Goal: Find specific page/section: Find specific page/section

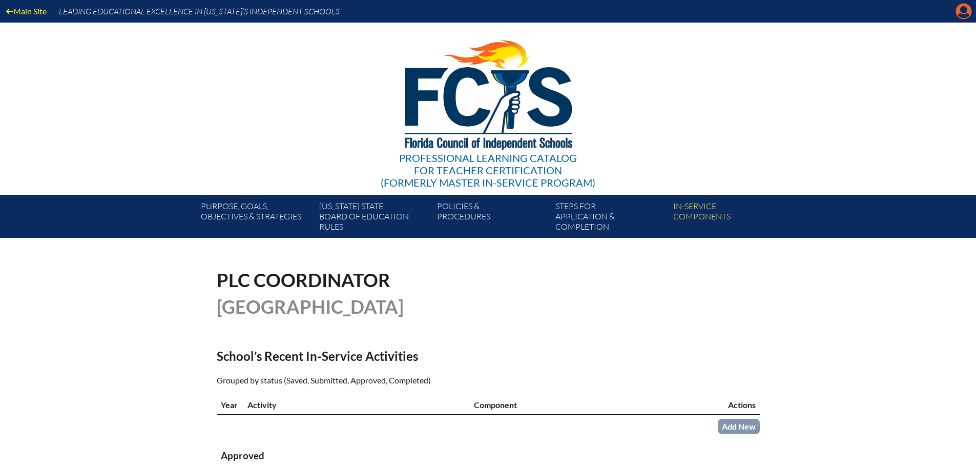
click at [963, 14] on icon "Manage account" at bounding box center [964, 11] width 16 height 16
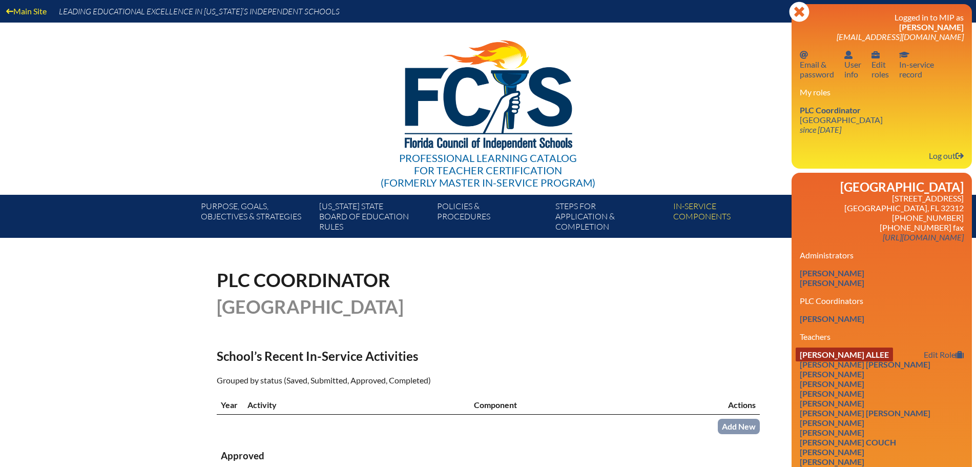
click at [865, 354] on link "Charles Tyler Allee" at bounding box center [844, 355] width 97 height 14
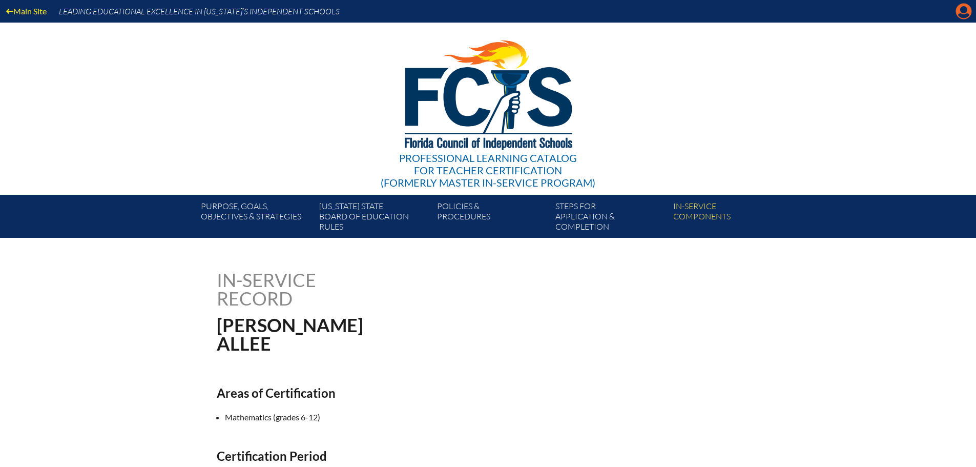
click at [959, 17] on icon "Manage account" at bounding box center [964, 11] width 16 height 16
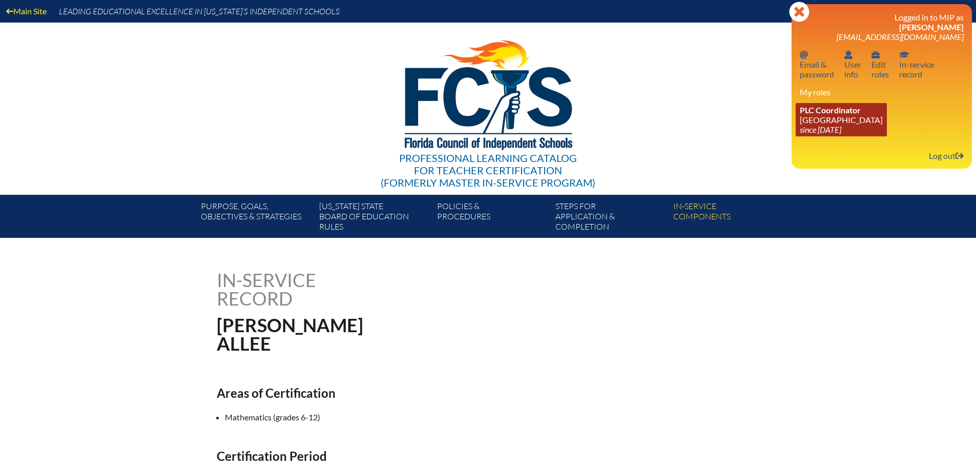
click at [828, 109] on span "PLC Coordinator" at bounding box center [830, 110] width 61 height 10
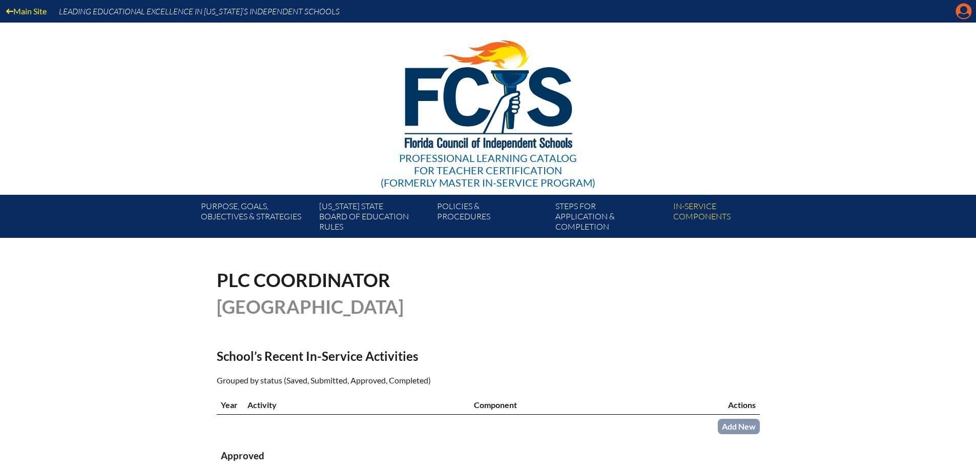
click at [961, 14] on icon "Manage account" at bounding box center [964, 11] width 16 height 16
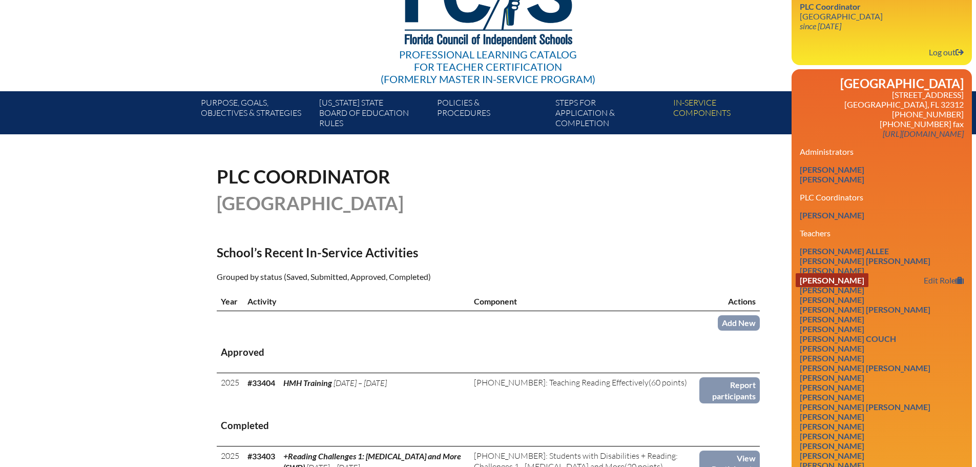
scroll to position [154, 0]
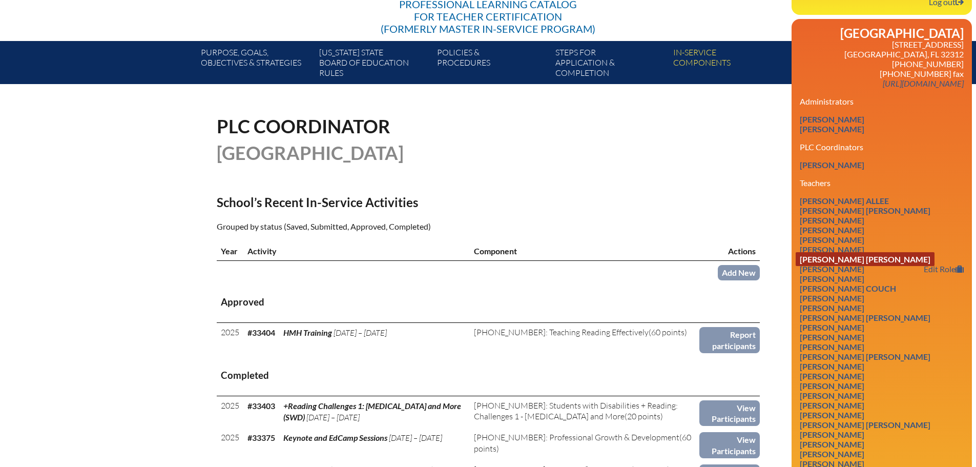
click at [841, 252] on link "Natalie Elizabeth Collins" at bounding box center [865, 259] width 139 height 14
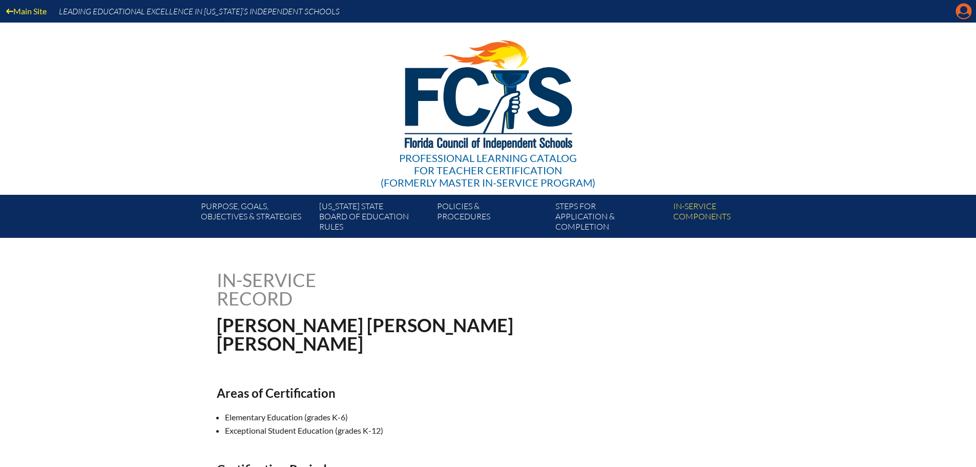
click at [961, 15] on icon "Manage account" at bounding box center [964, 11] width 16 height 16
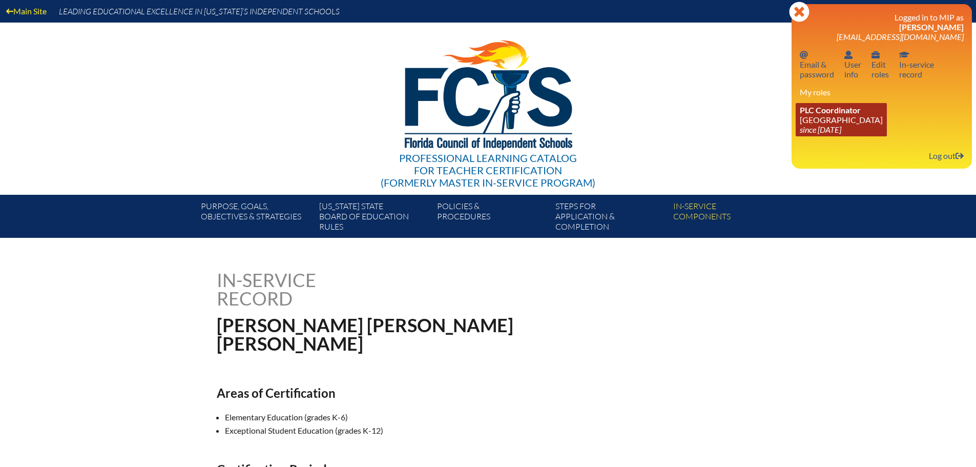
click at [851, 119] on link "PLC Coordinator Maclay School since 2024 Jun 3" at bounding box center [841, 119] width 91 height 33
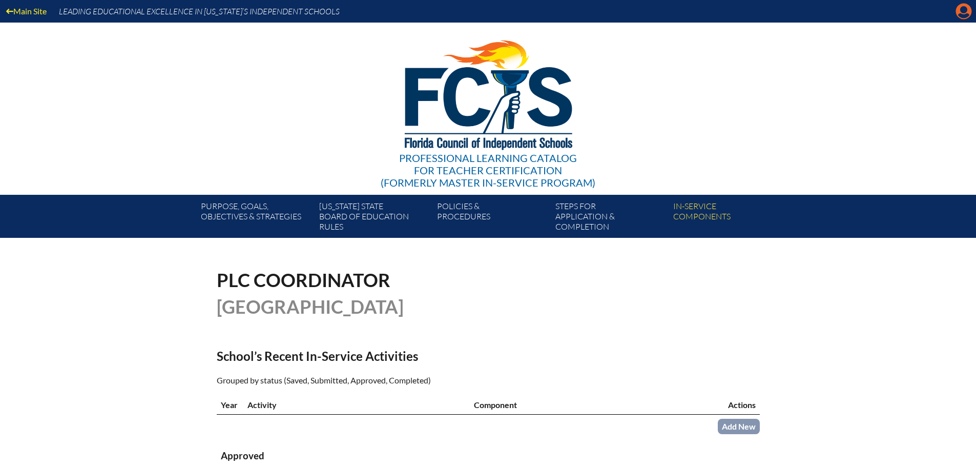
click at [957, 13] on icon at bounding box center [964, 12] width 16 height 16
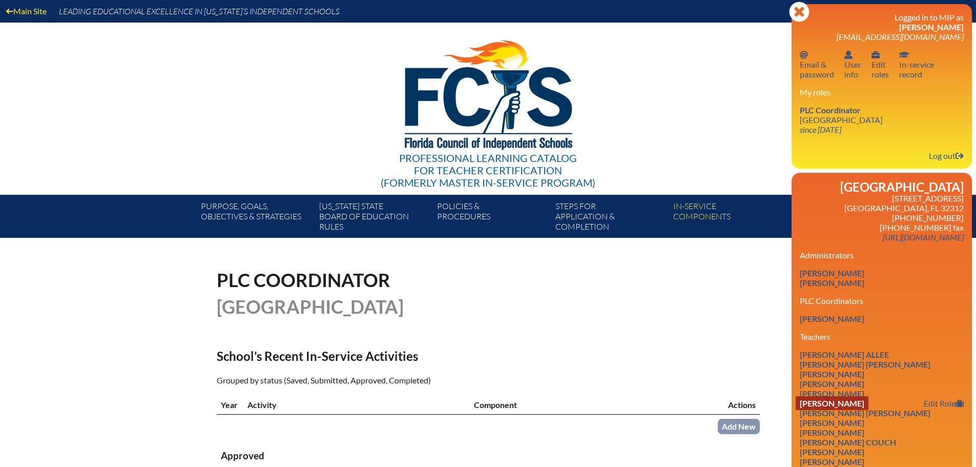
click at [862, 404] on link "Barbara Cairns" at bounding box center [832, 403] width 73 height 14
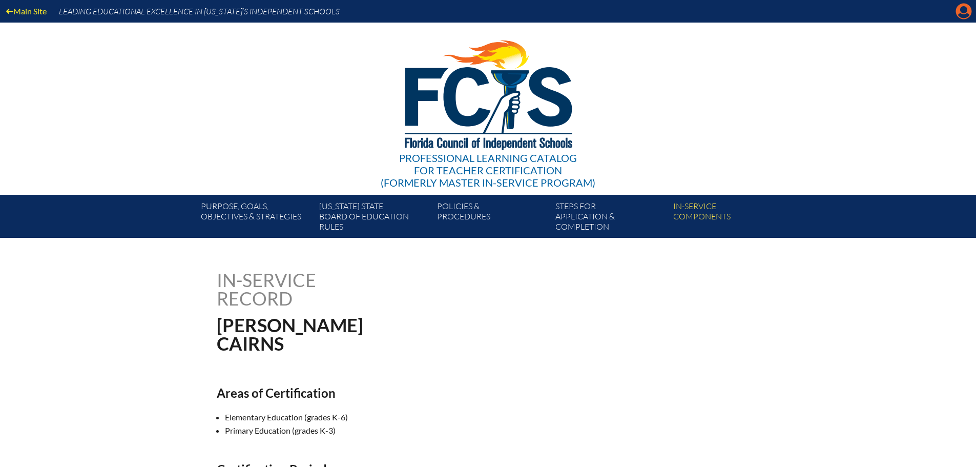
click at [957, 16] on icon "Manage account" at bounding box center [964, 11] width 16 height 16
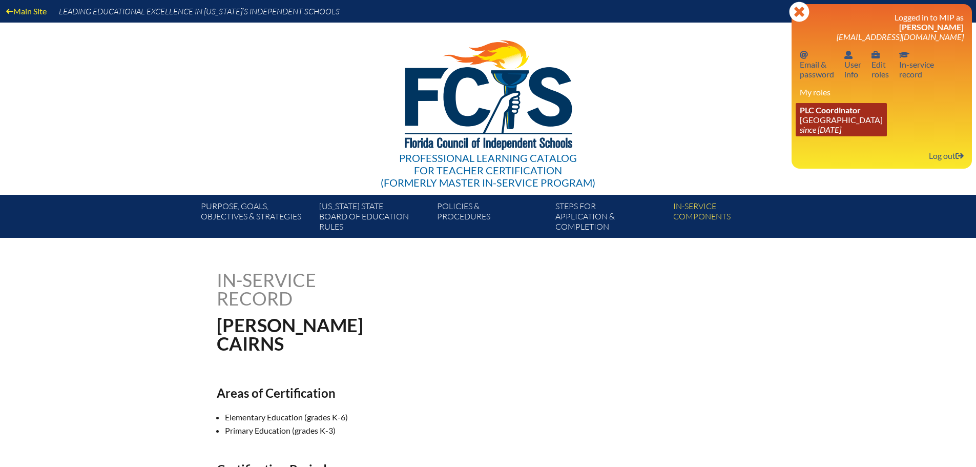
click at [835, 117] on link "PLC Coordinator [GEOGRAPHIC_DATA] since [DATE]" at bounding box center [841, 119] width 91 height 33
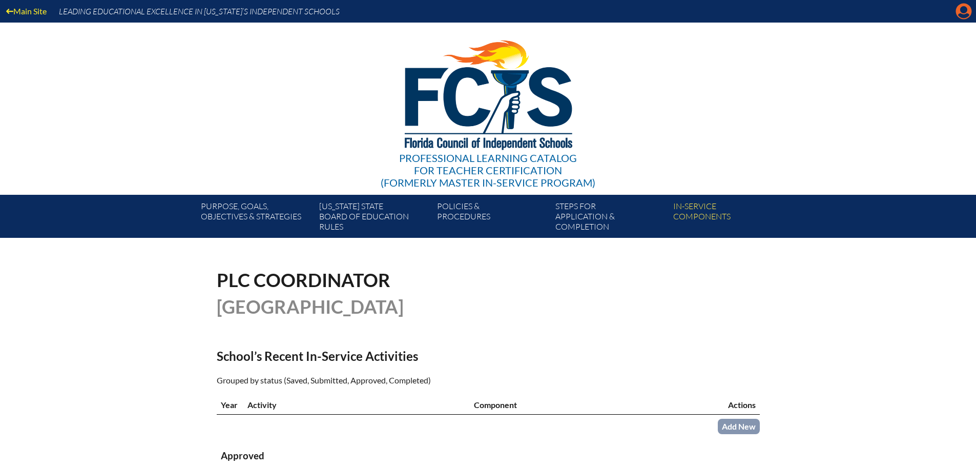
click at [961, 15] on icon "Manage account" at bounding box center [964, 11] width 16 height 16
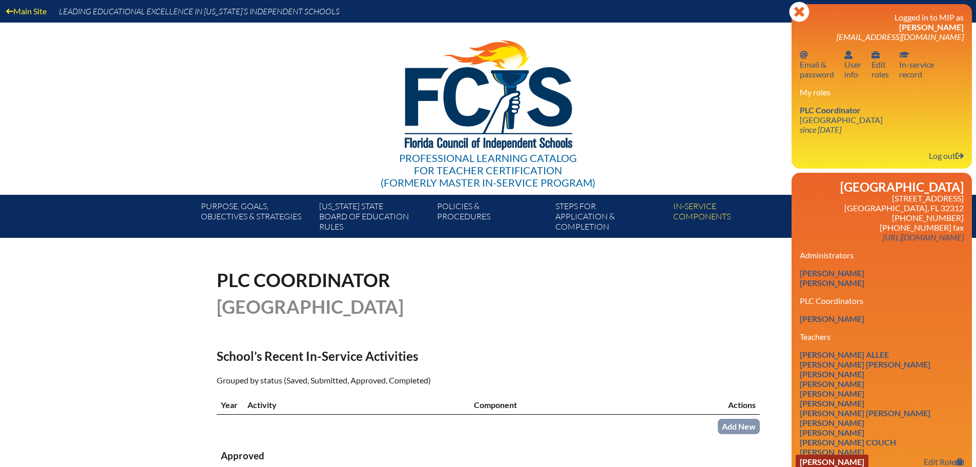
click at [834, 455] on link "Angela Croston" at bounding box center [832, 462] width 73 height 14
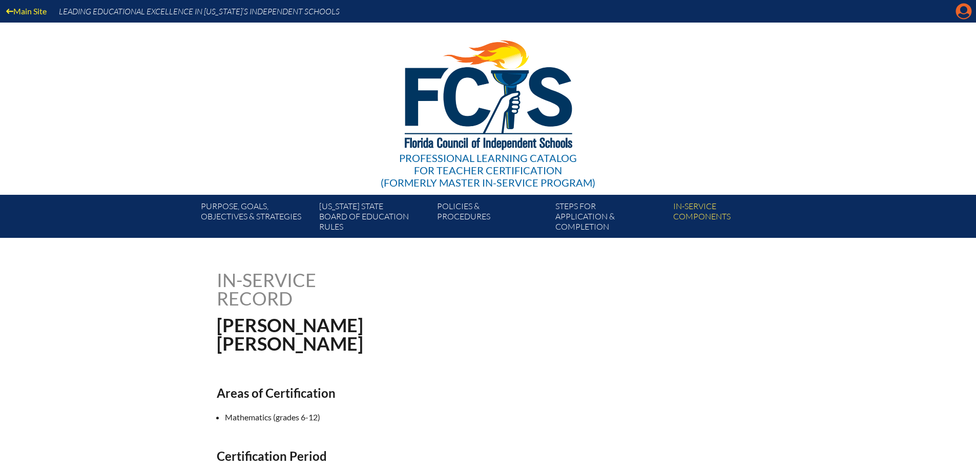
click at [961, 17] on icon at bounding box center [964, 12] width 16 height 16
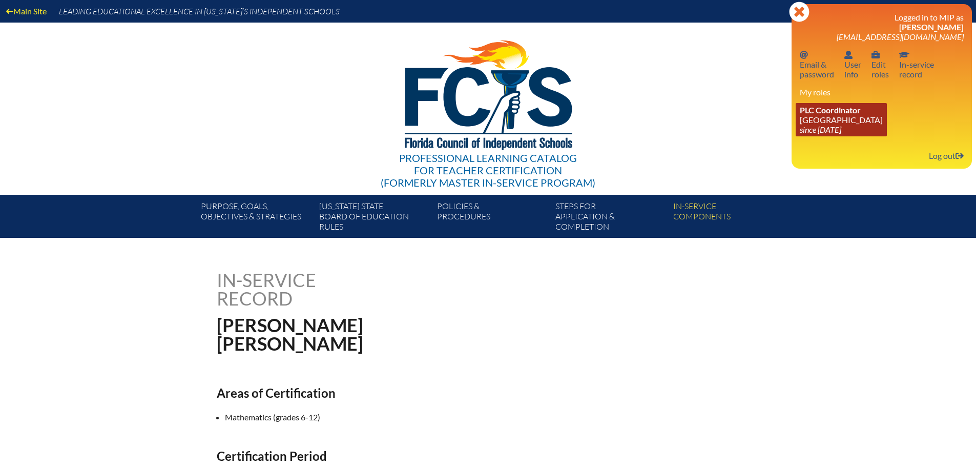
click at [823, 129] on icon "since [DATE]" at bounding box center [821, 130] width 42 height 10
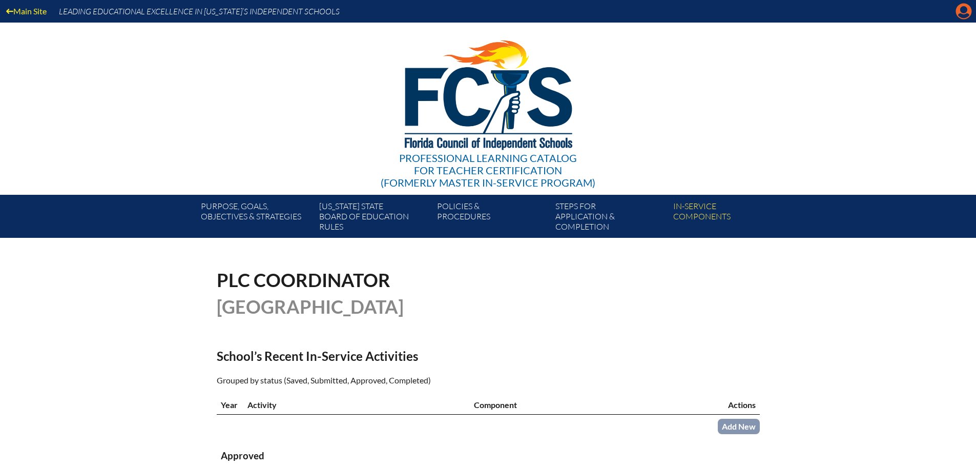
click at [958, 17] on icon "Manage account" at bounding box center [964, 11] width 16 height 16
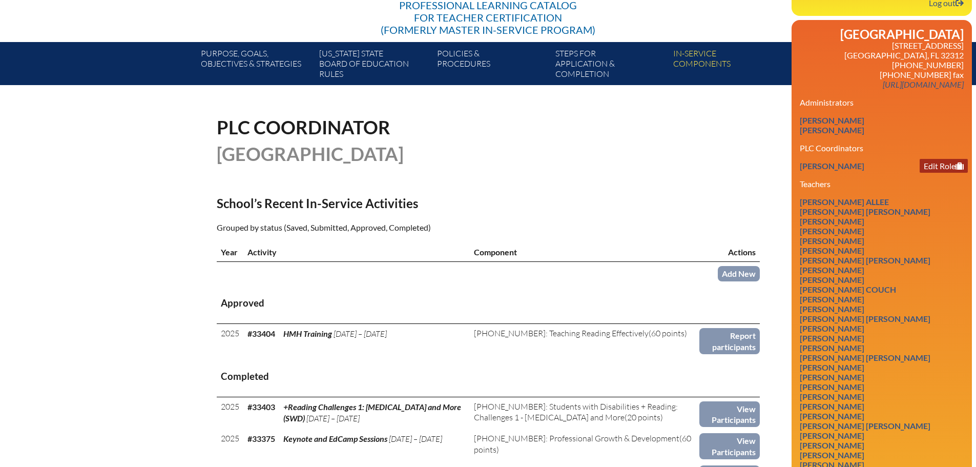
scroll to position [154, 0]
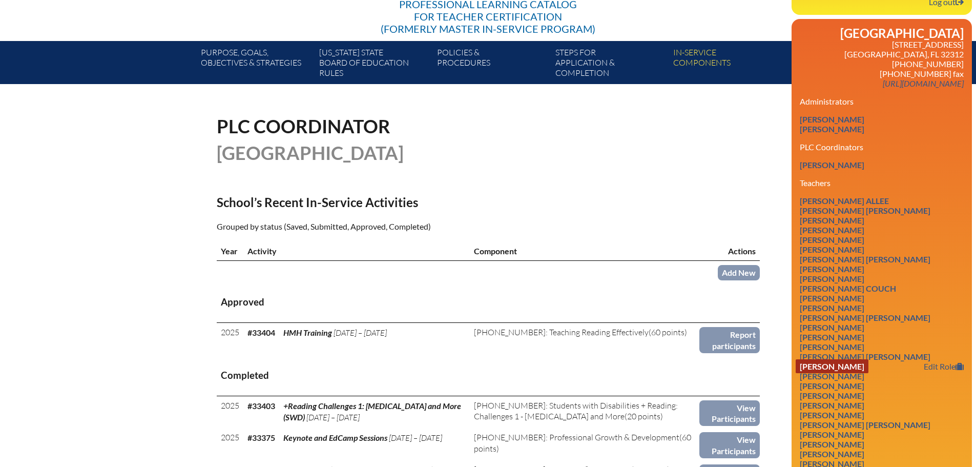
click at [847, 362] on link "[PERSON_NAME]" at bounding box center [832, 366] width 73 height 14
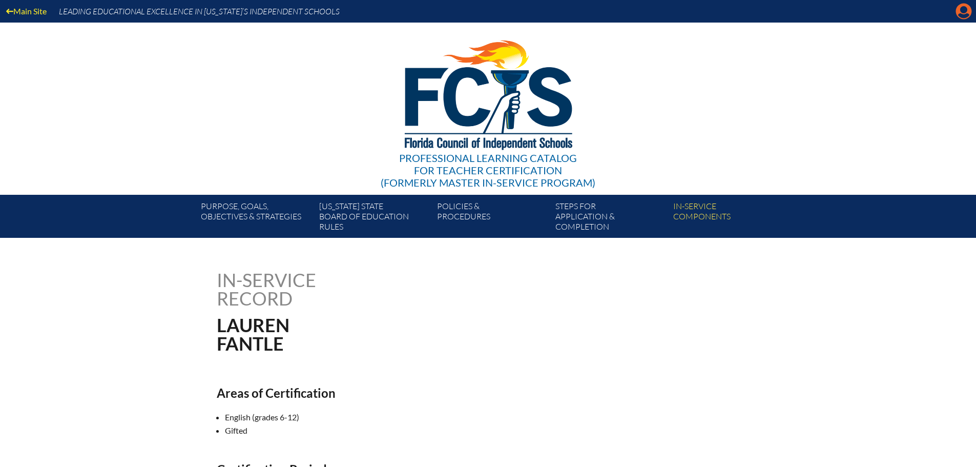
click at [962, 12] on icon "Manage account" at bounding box center [964, 11] width 16 height 16
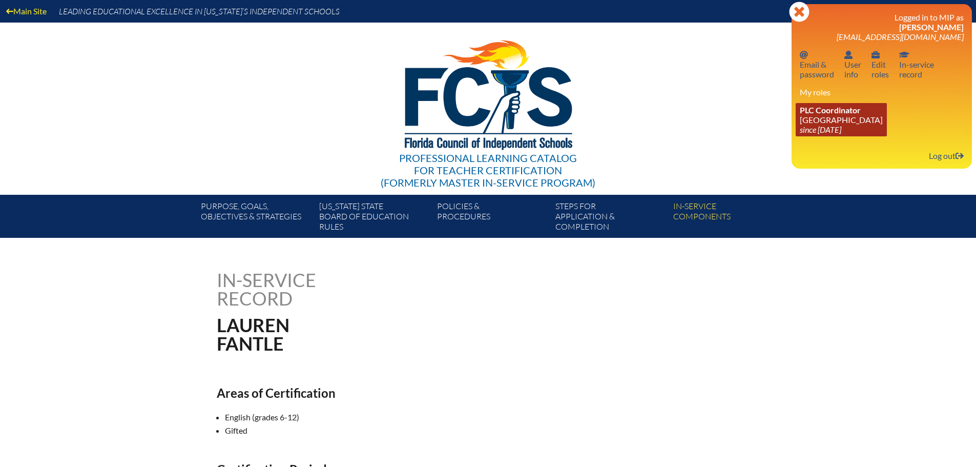
click at [854, 114] on span "PLC Coordinator" at bounding box center [830, 110] width 61 height 10
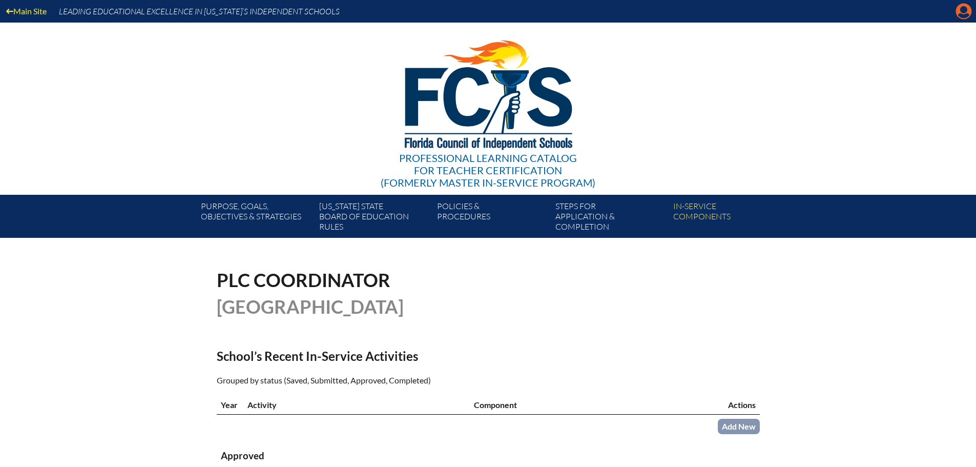
click at [966, 14] on icon at bounding box center [964, 12] width 16 height 16
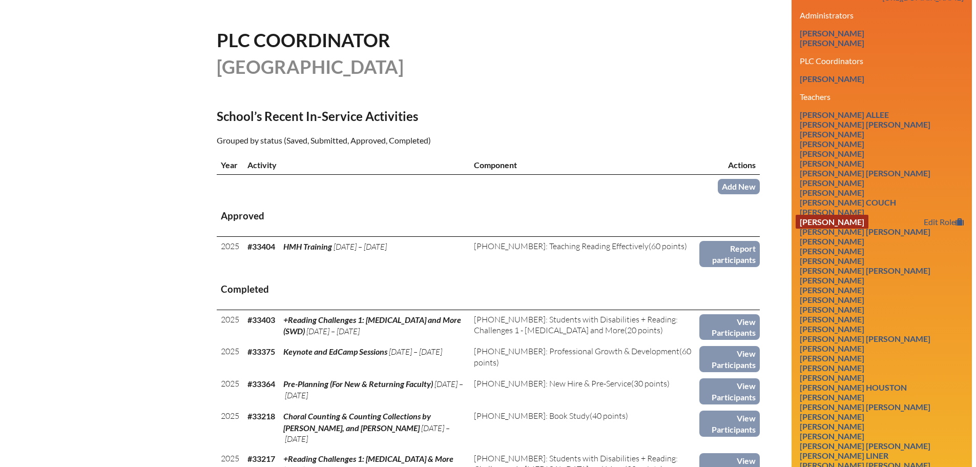
scroll to position [256, 0]
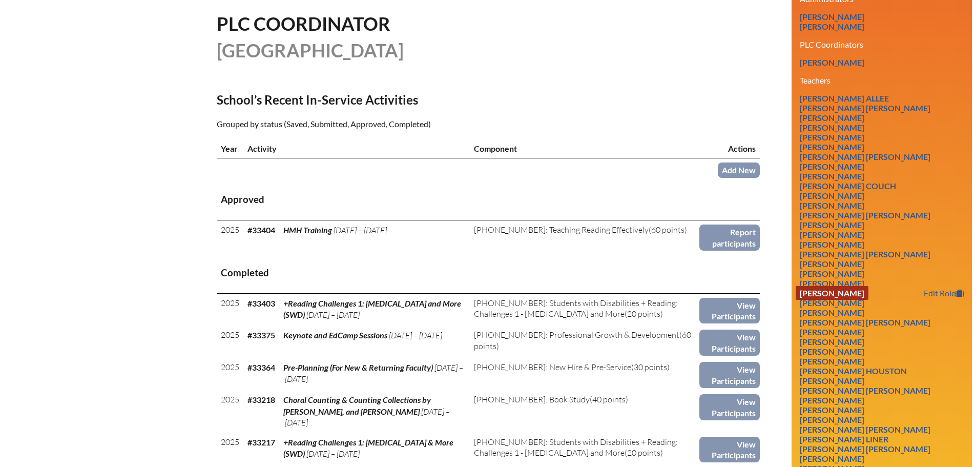
click at [865, 290] on link "Kathryn Gimbel" at bounding box center [832, 293] width 73 height 14
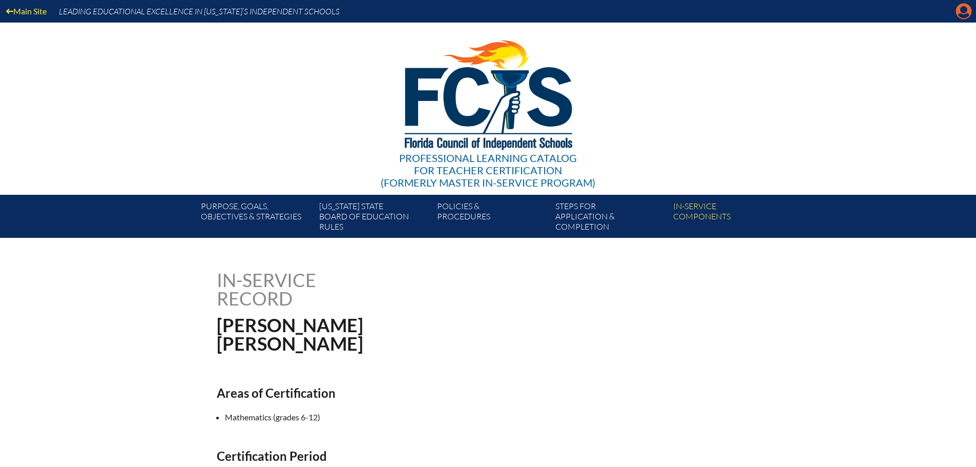
click at [964, 15] on icon "Manage account" at bounding box center [964, 11] width 16 height 16
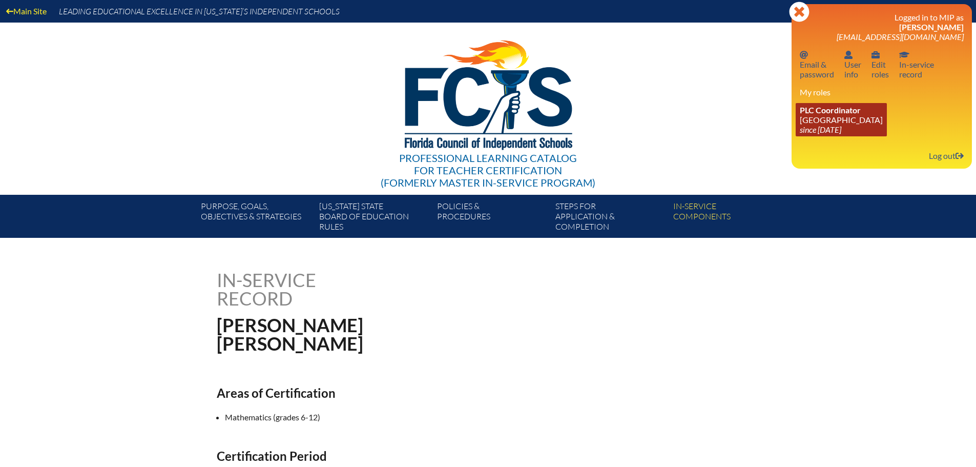
click at [806, 110] on span "PLC Coordinator" at bounding box center [830, 110] width 61 height 10
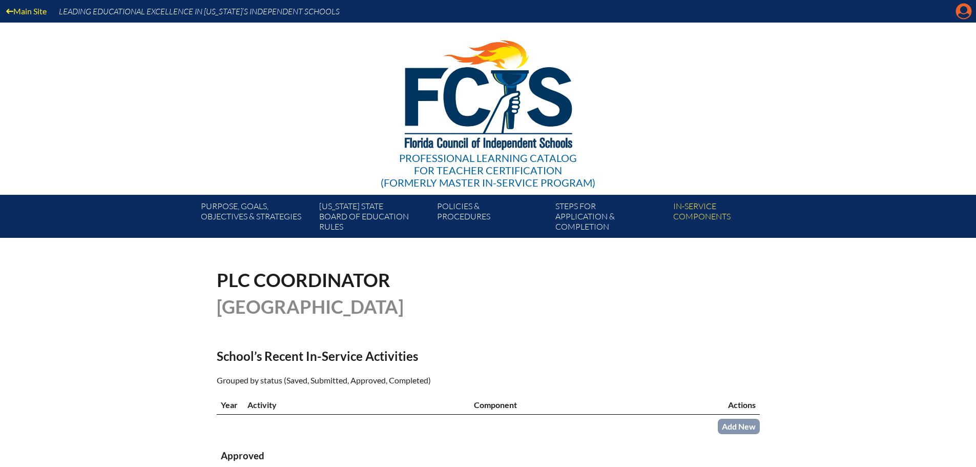
click at [963, 17] on icon "Manage account" at bounding box center [964, 11] width 16 height 16
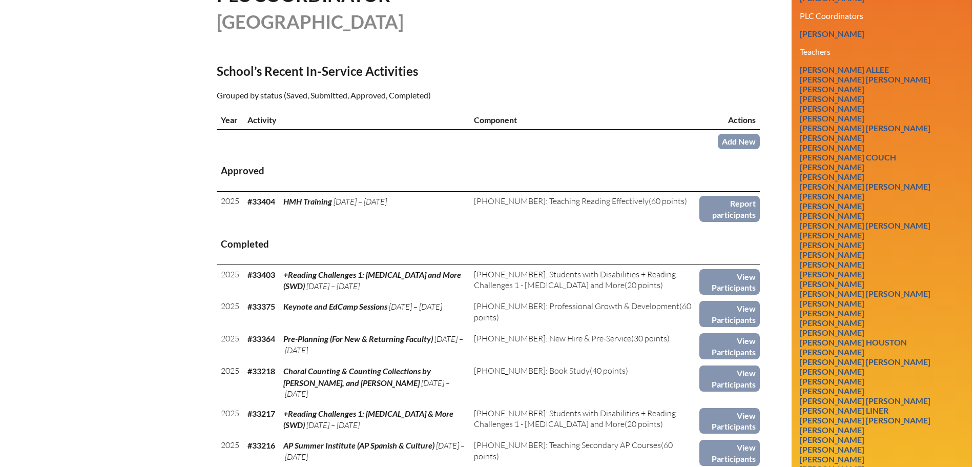
scroll to position [308, 0]
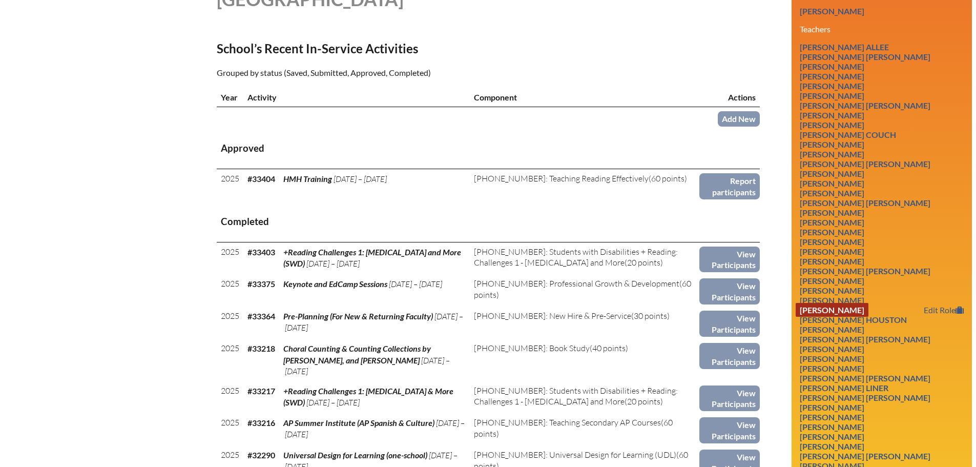
click at [850, 306] on link "Catherine Hicks" at bounding box center [832, 310] width 73 height 14
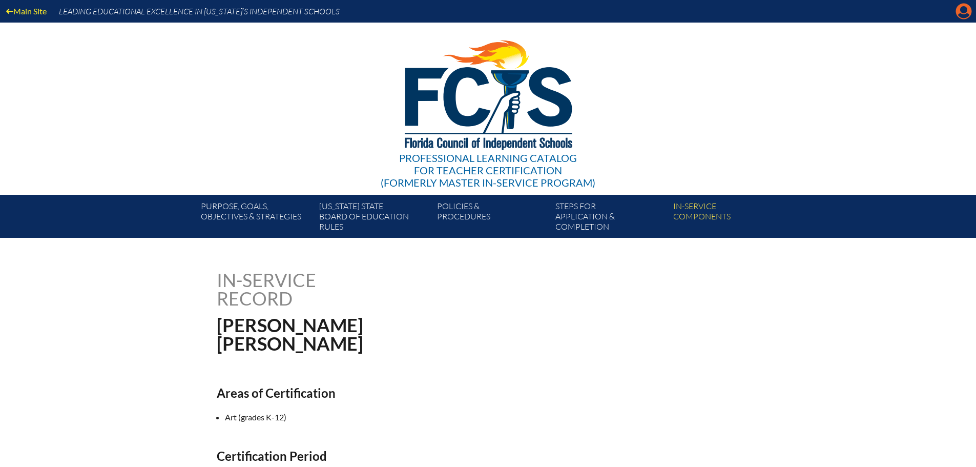
click at [962, 12] on icon at bounding box center [964, 12] width 16 height 16
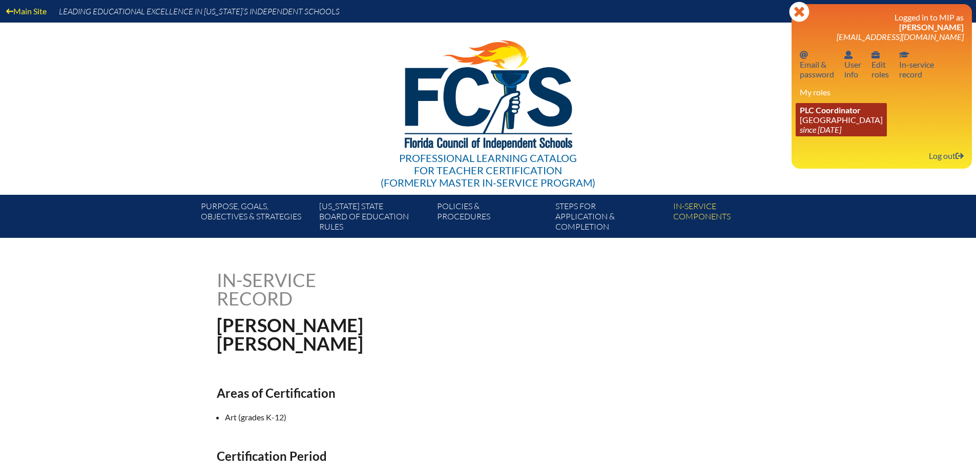
click at [847, 121] on link "PLC Coordinator [GEOGRAPHIC_DATA] since [DATE]" at bounding box center [841, 119] width 91 height 33
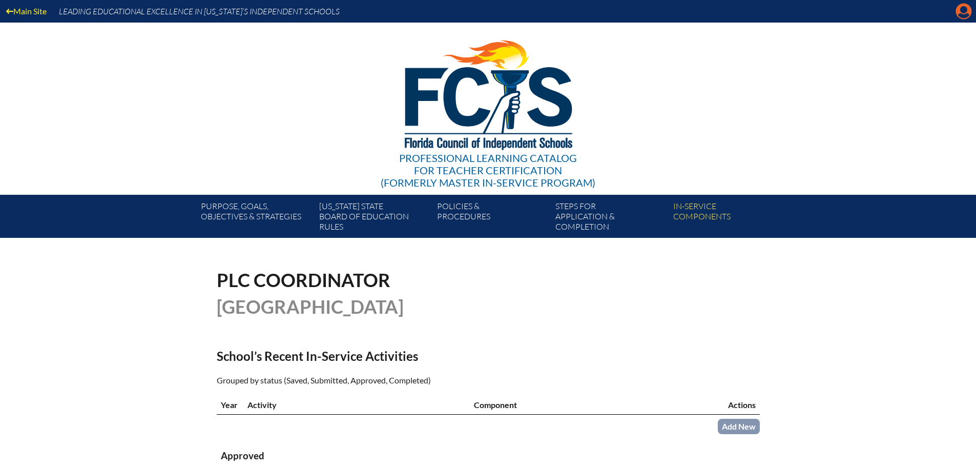
click at [957, 9] on icon at bounding box center [964, 12] width 16 height 16
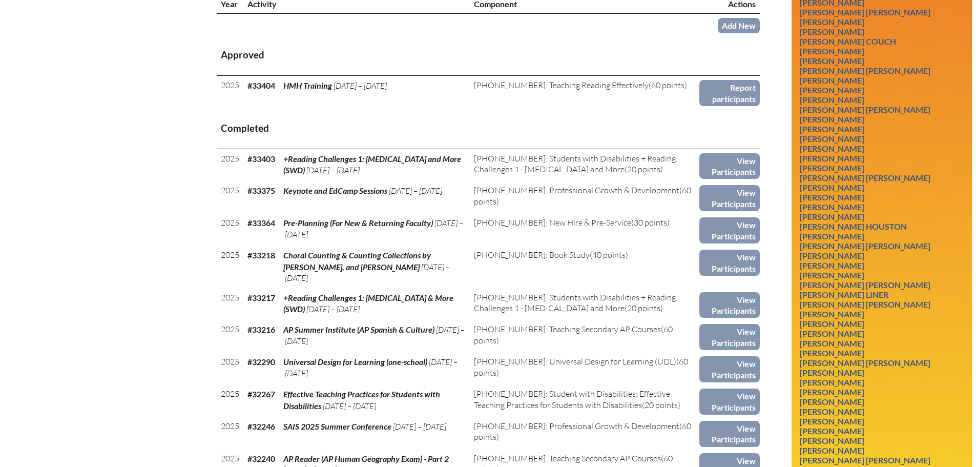
scroll to position [410, 0]
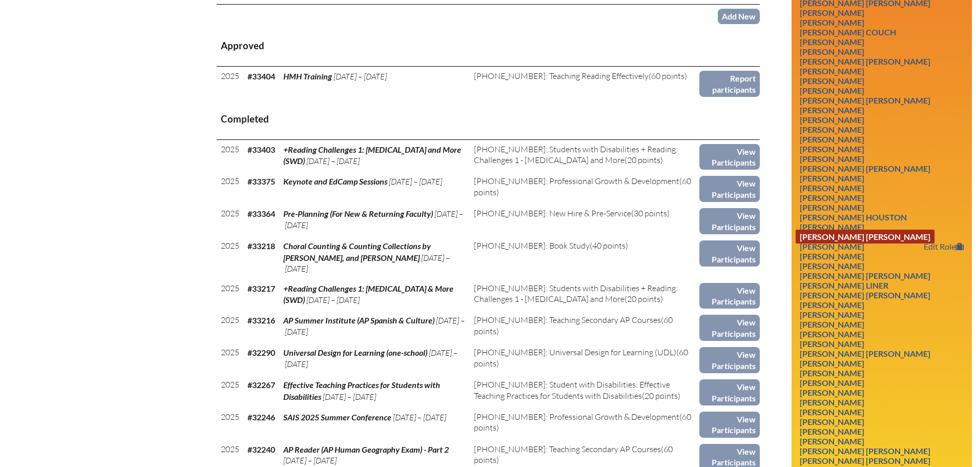
click at [832, 235] on link "[PERSON_NAME] [PERSON_NAME]" at bounding box center [865, 237] width 139 height 14
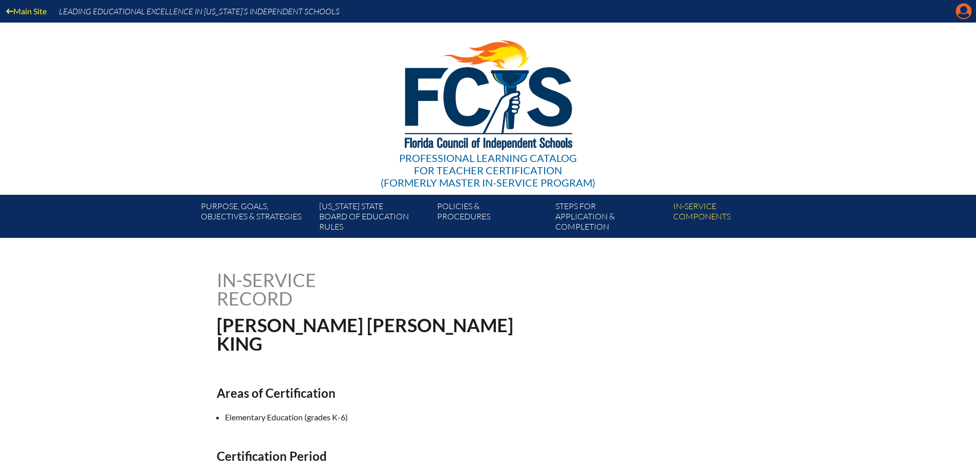
click at [959, 13] on icon at bounding box center [964, 12] width 16 height 16
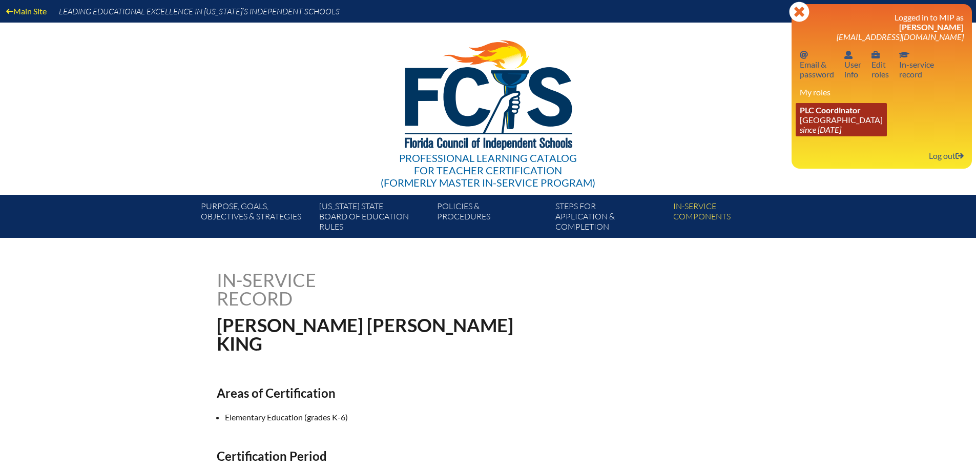
click at [810, 129] on icon "since [DATE]" at bounding box center [821, 130] width 42 height 10
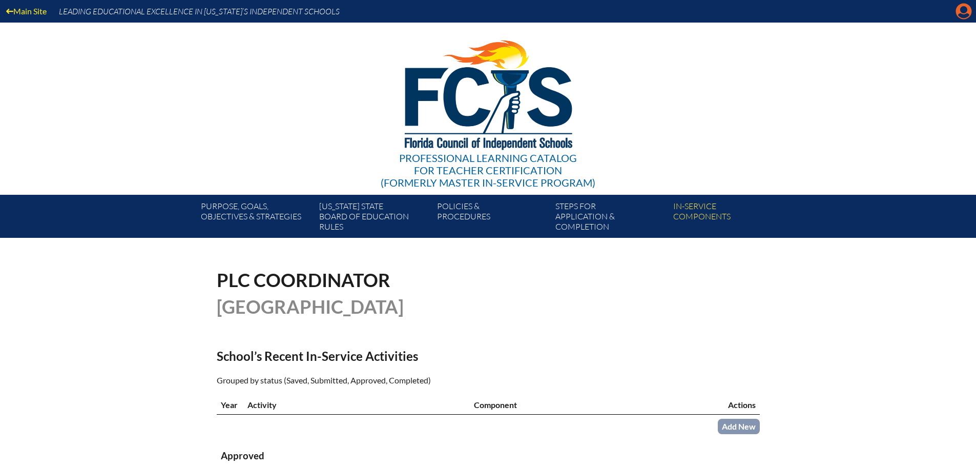
click at [965, 15] on icon "Manage account" at bounding box center [964, 11] width 16 height 16
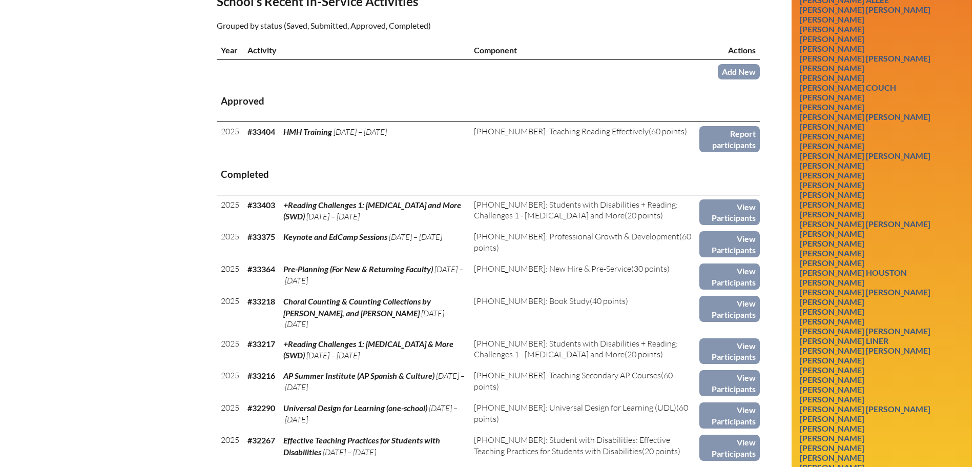
scroll to position [359, 0]
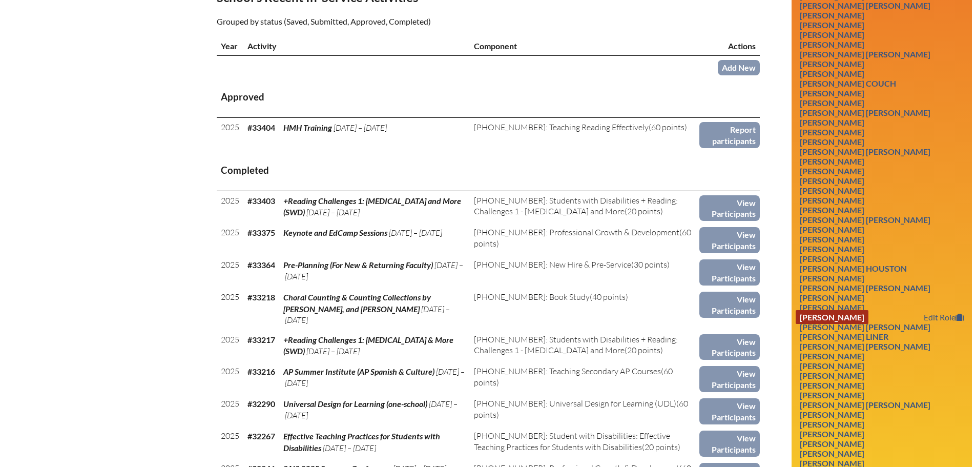
click at [852, 317] on link "[PERSON_NAME]" at bounding box center [832, 317] width 73 height 14
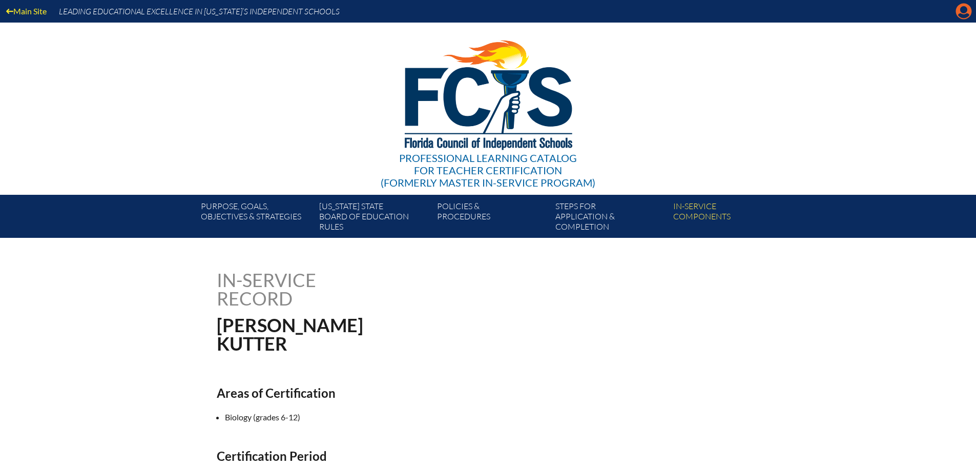
click at [965, 10] on icon "Manage account" at bounding box center [964, 11] width 16 height 16
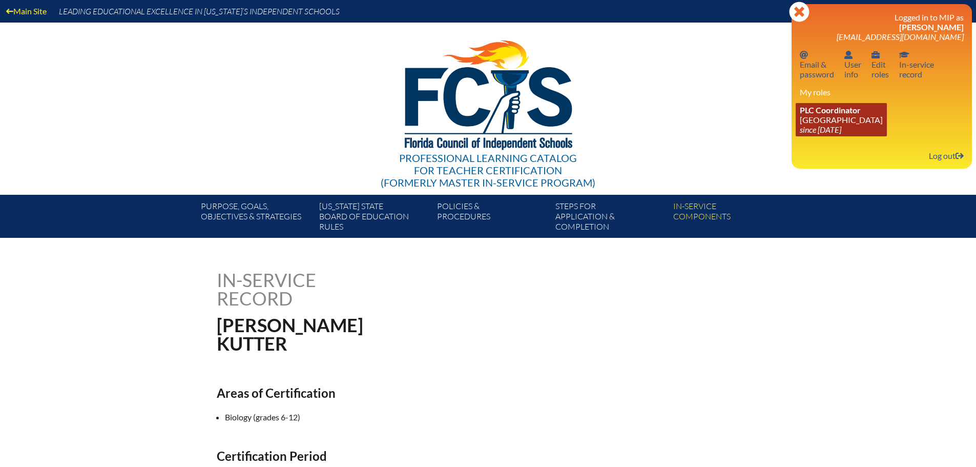
click at [821, 130] on icon "since [DATE]" at bounding box center [821, 130] width 42 height 10
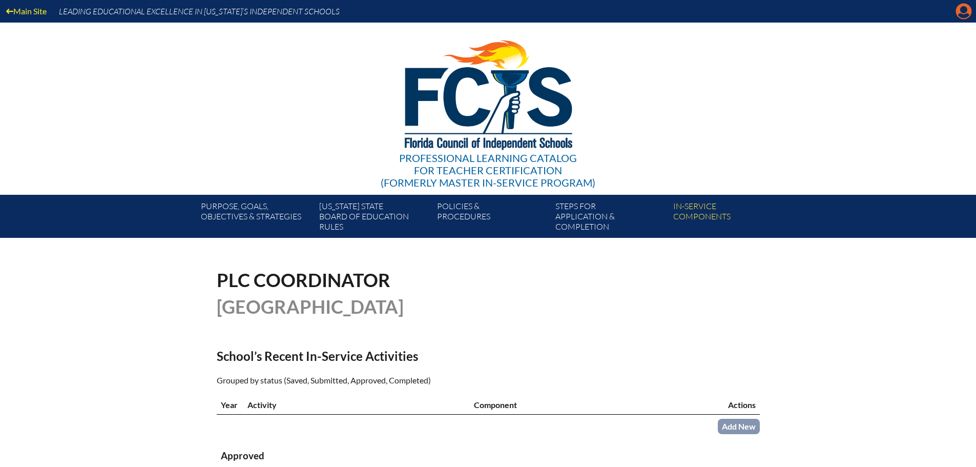
click at [959, 18] on icon "Manage account" at bounding box center [964, 11] width 16 height 16
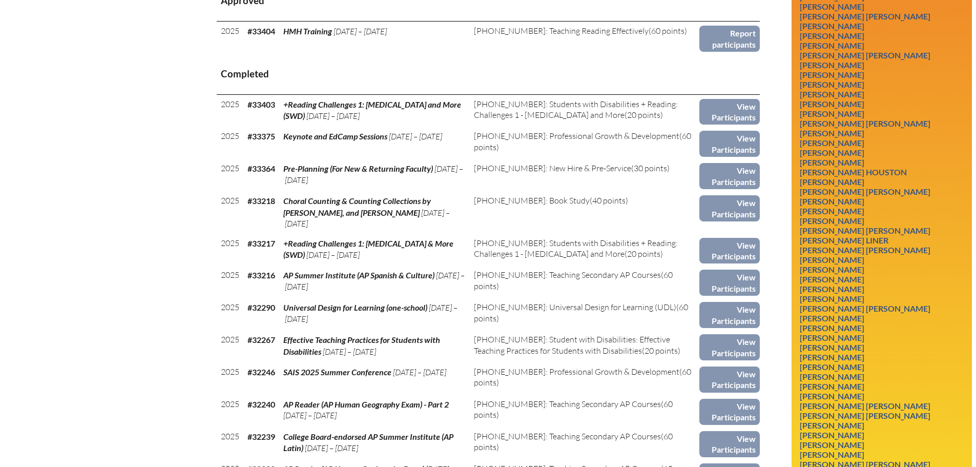
scroll to position [513, 0]
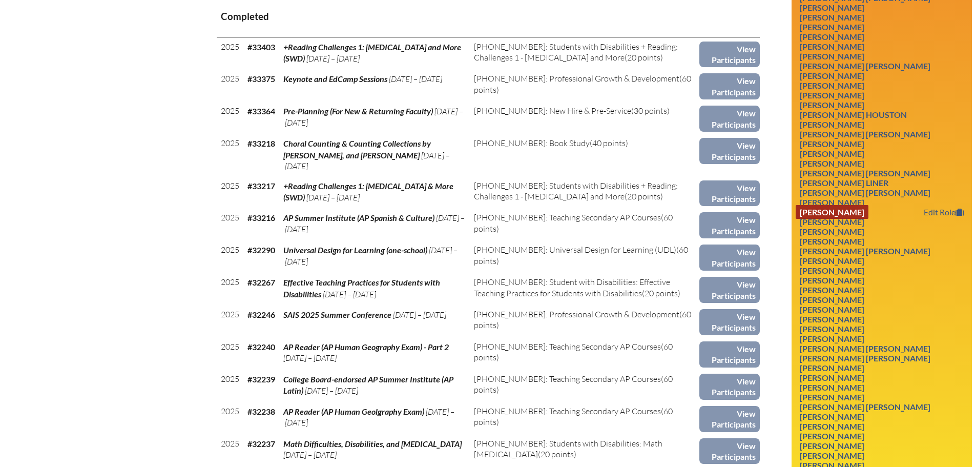
click at [869, 207] on link "[PERSON_NAME]" at bounding box center [832, 212] width 73 height 14
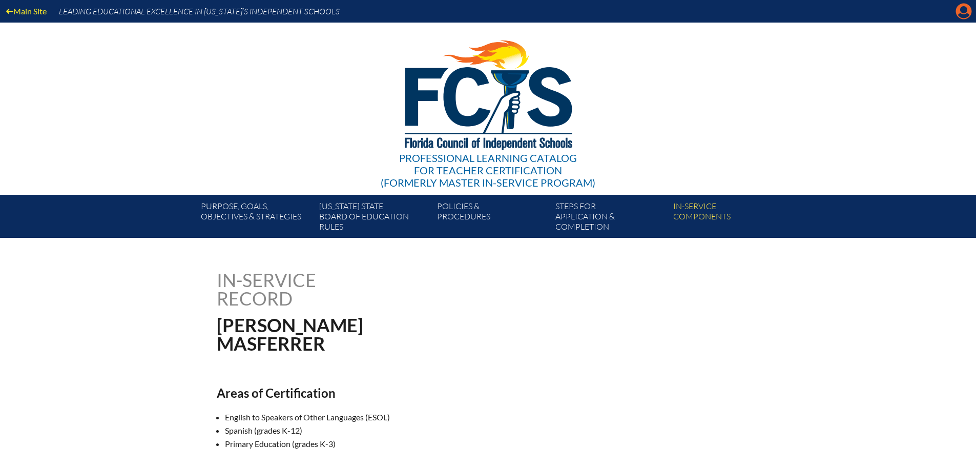
click at [964, 12] on icon "Manage account" at bounding box center [964, 11] width 16 height 16
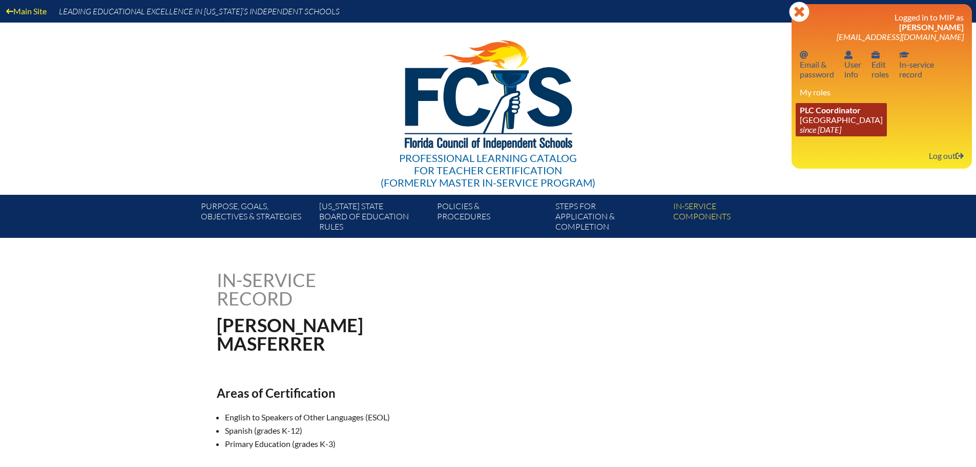
click at [845, 117] on link "PLC Coordinator Maclay School since 2024 Jun 3" at bounding box center [841, 119] width 91 height 33
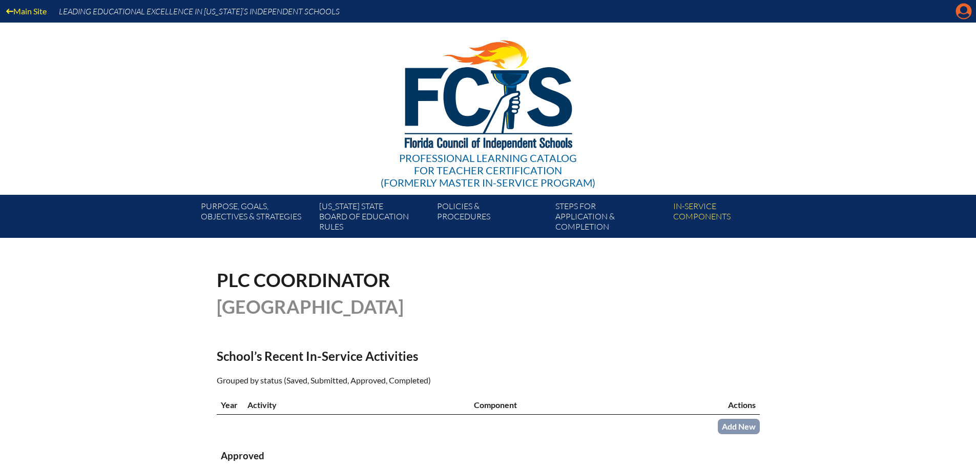
click at [962, 8] on icon "Manage account" at bounding box center [964, 11] width 16 height 16
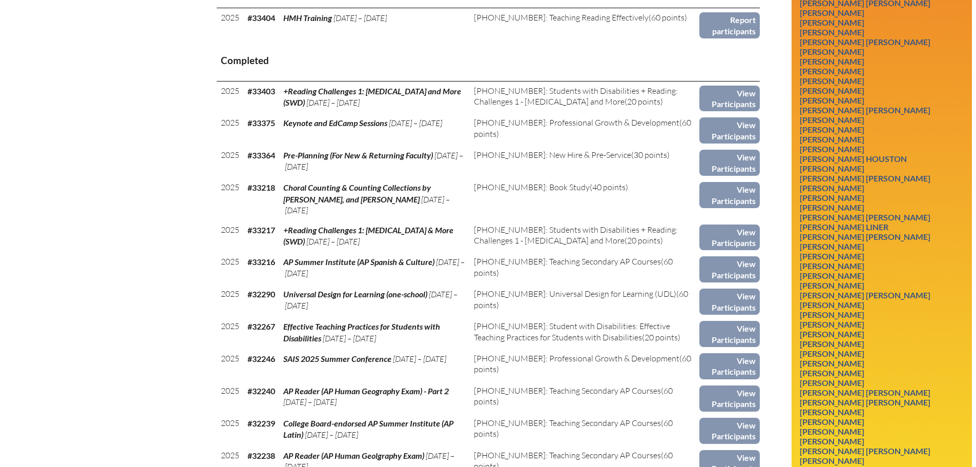
scroll to position [513, 0]
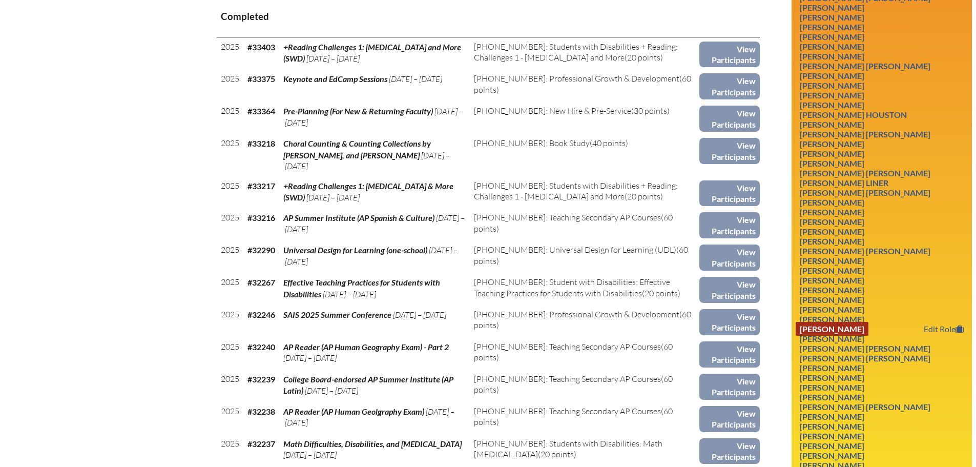
click at [854, 325] on link "Jazzmin Parga" at bounding box center [832, 329] width 73 height 14
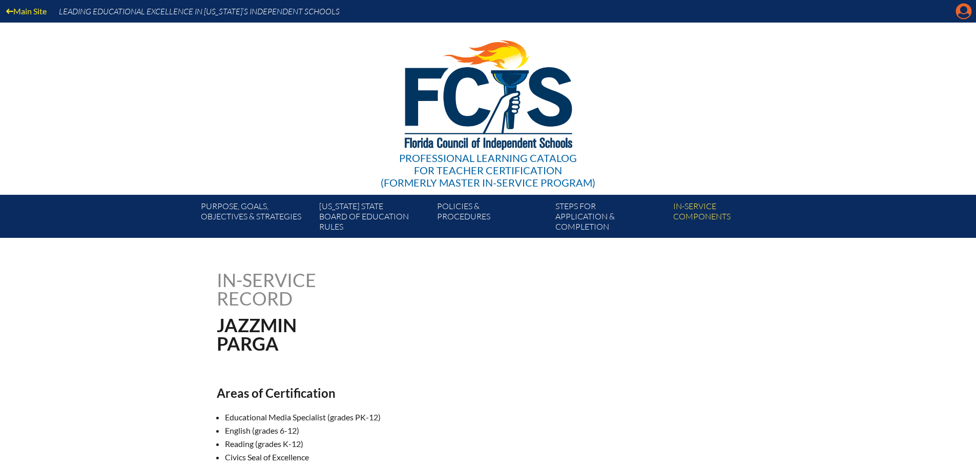
click at [968, 14] on icon "Manage account" at bounding box center [964, 11] width 16 height 16
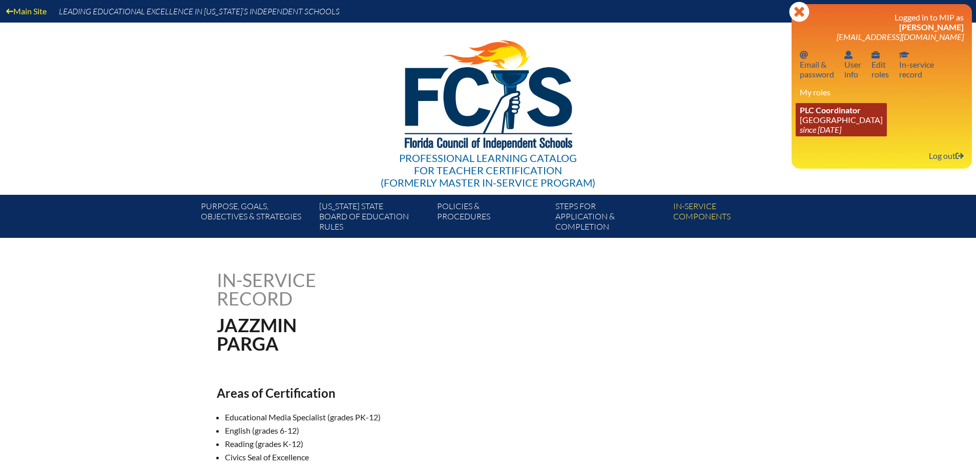
click at [833, 119] on link "PLC Coordinator [GEOGRAPHIC_DATA] since [DATE]" at bounding box center [841, 119] width 91 height 33
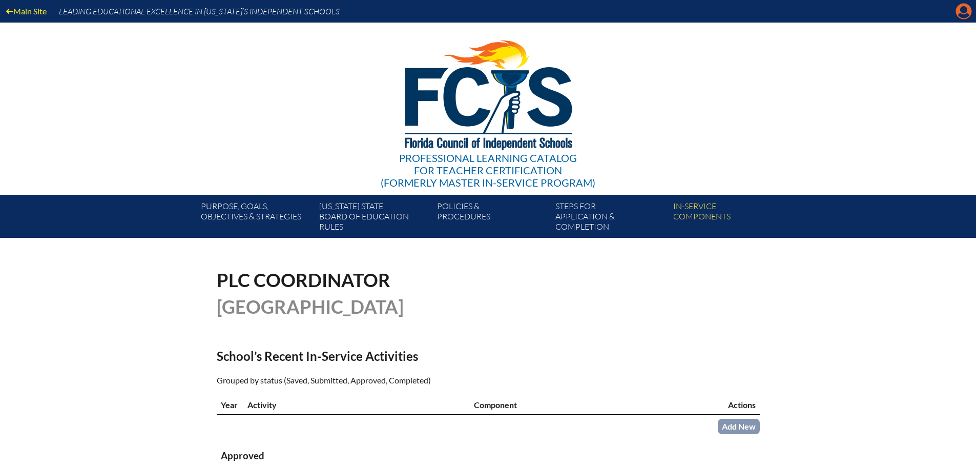
click at [958, 14] on icon at bounding box center [964, 12] width 16 height 16
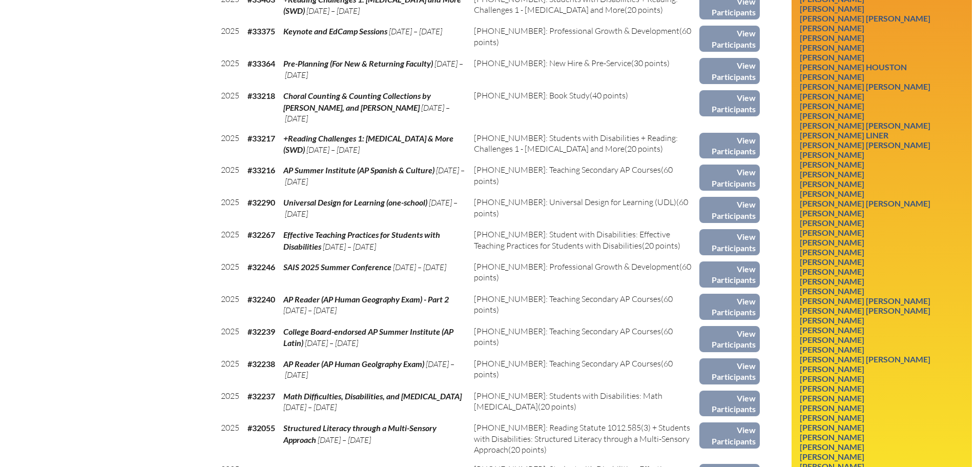
scroll to position [564, 0]
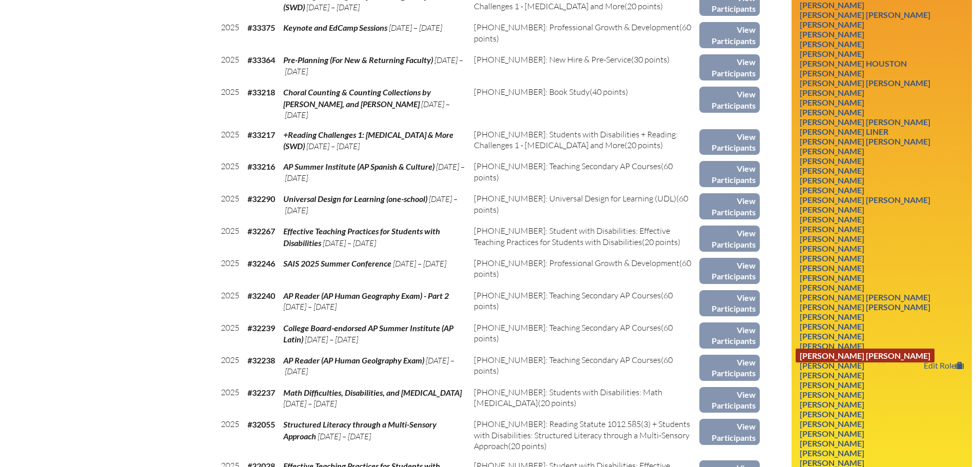
click at [838, 355] on link "Caroline Hood Scheer" at bounding box center [865, 356] width 139 height 14
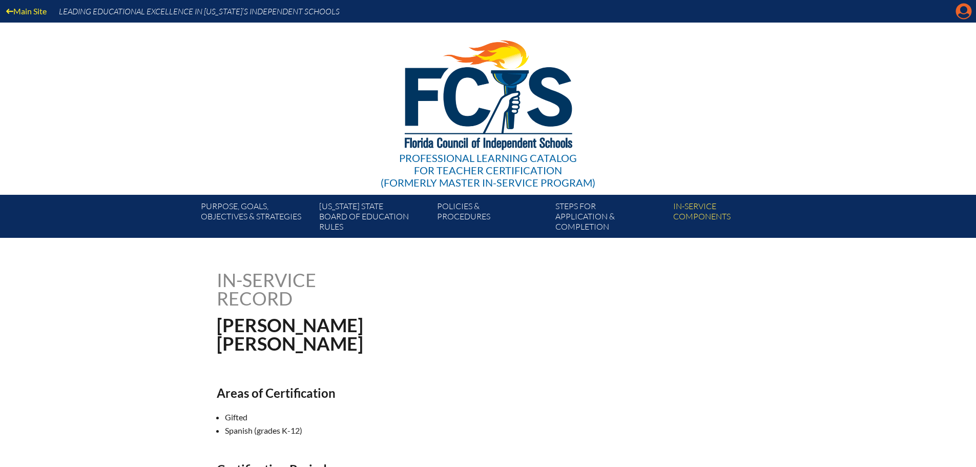
click at [963, 12] on icon "Manage account" at bounding box center [964, 11] width 16 height 16
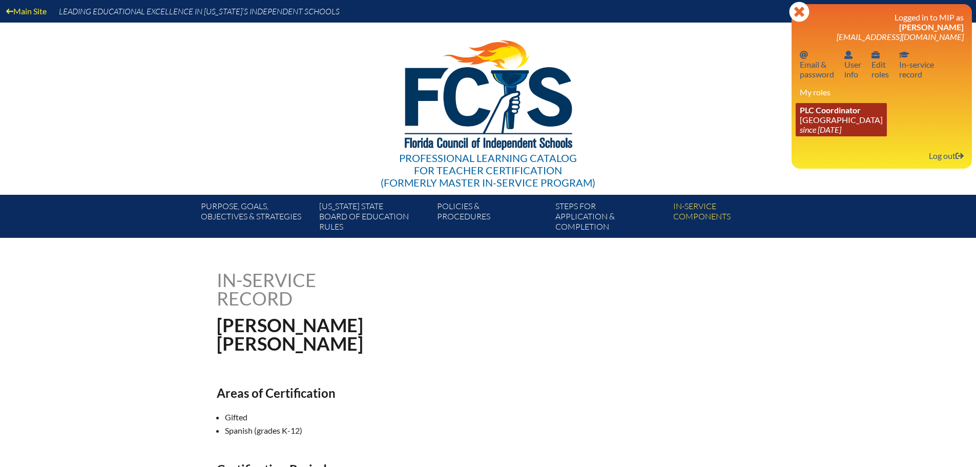
click at [842, 113] on span "PLC Coordinator" at bounding box center [830, 110] width 61 height 10
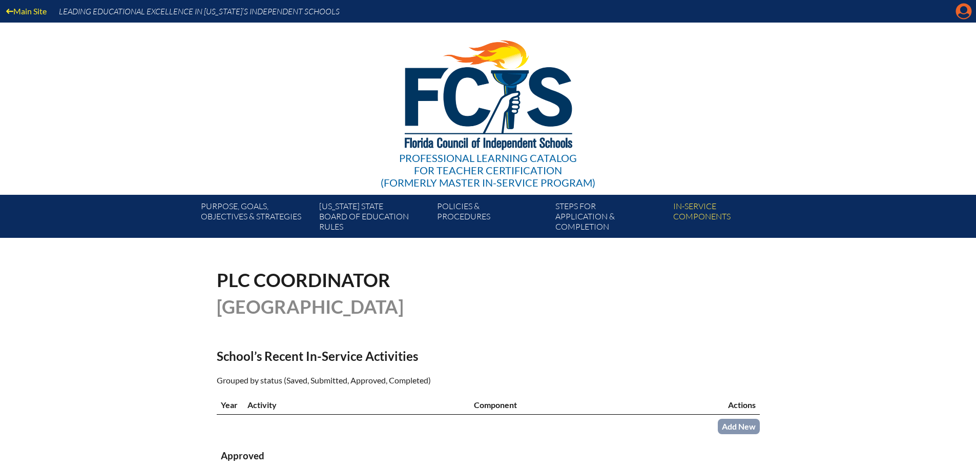
click at [967, 11] on icon "Manage account" at bounding box center [964, 11] width 16 height 16
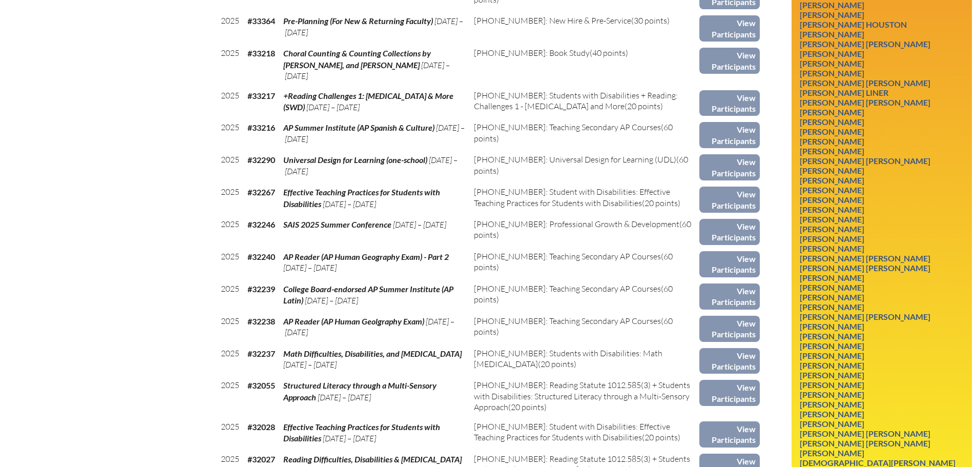
scroll to position [615, 0]
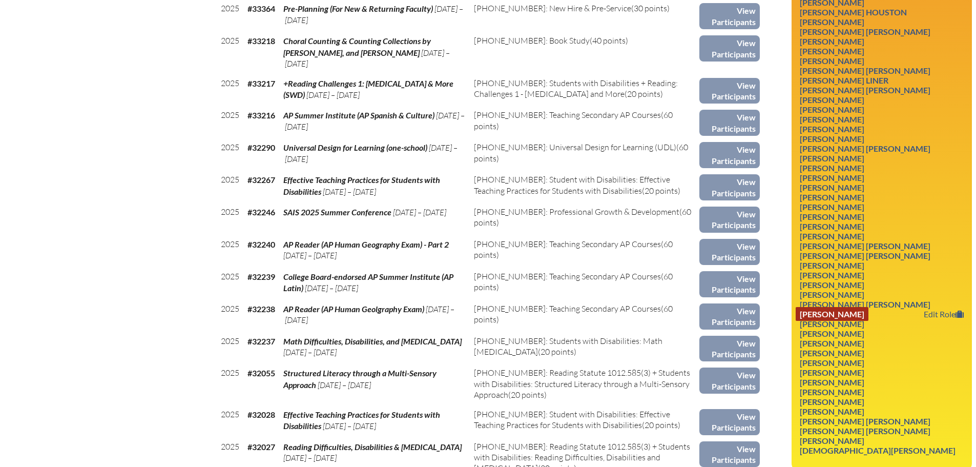
click at [818, 313] on link "Lori Seise" at bounding box center [832, 314] width 73 height 14
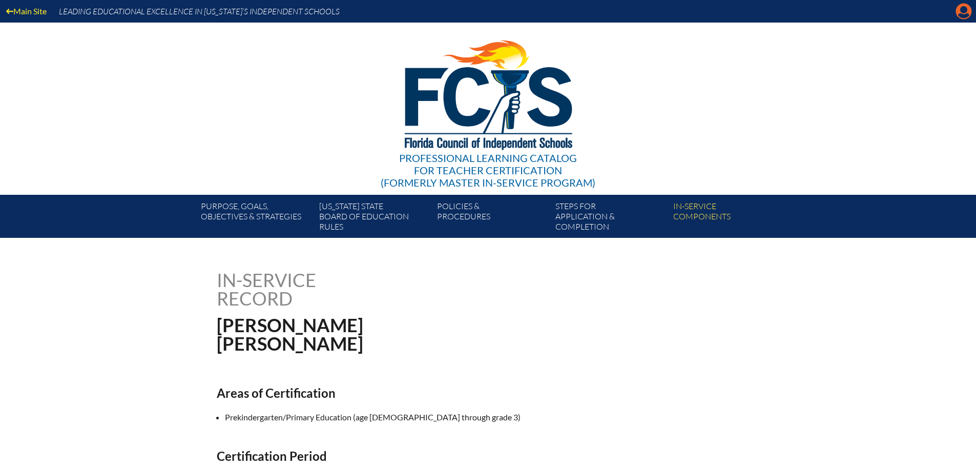
click at [960, 17] on icon at bounding box center [964, 12] width 16 height 16
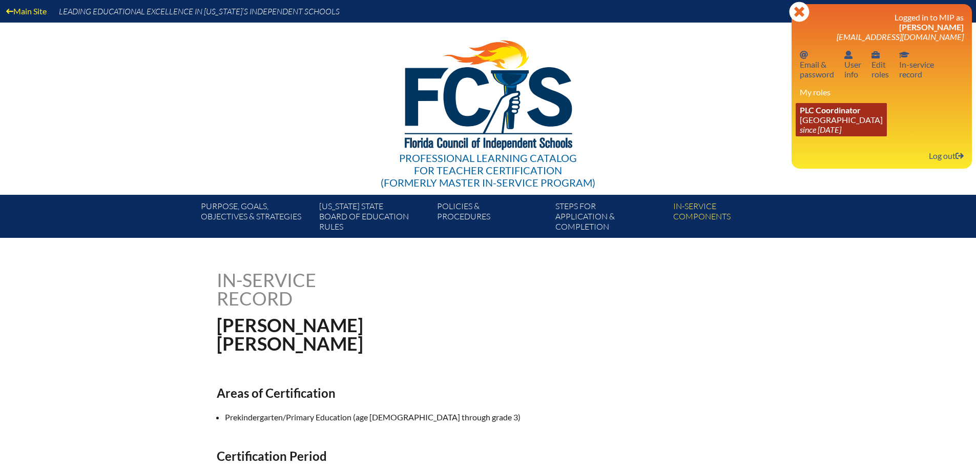
click at [839, 117] on link "PLC Coordinator [GEOGRAPHIC_DATA] since [DATE]" at bounding box center [841, 119] width 91 height 33
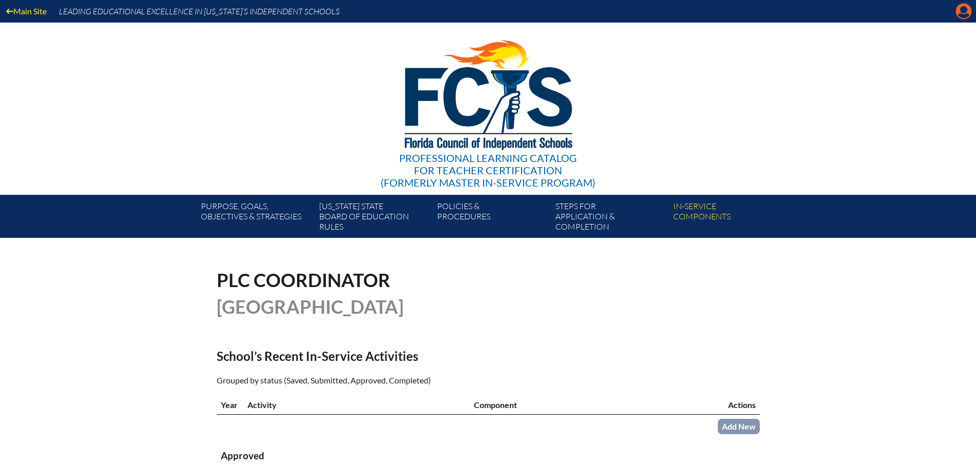
click at [959, 11] on icon at bounding box center [964, 12] width 16 height 16
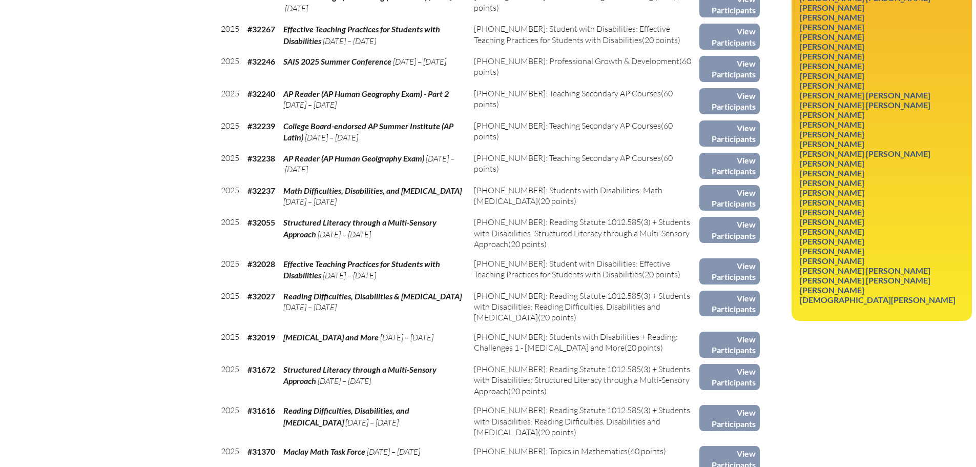
scroll to position [769, 0]
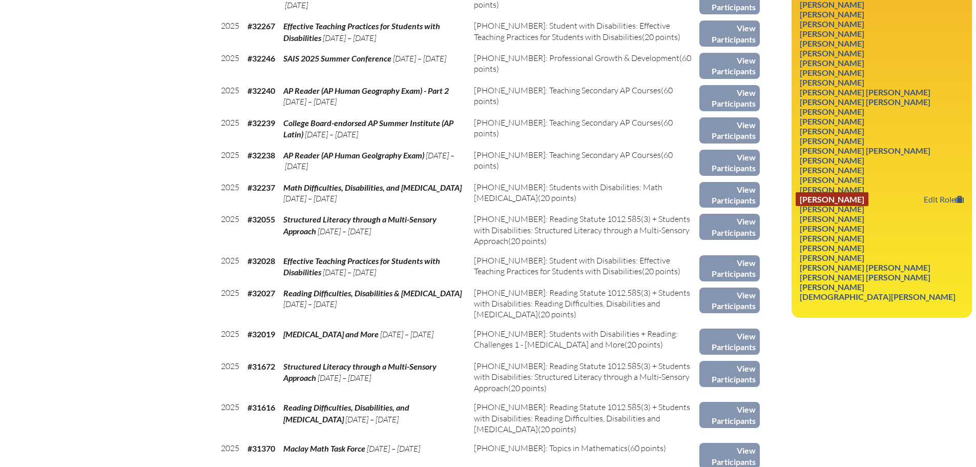
click at [860, 200] on link "[PERSON_NAME]" at bounding box center [832, 199] width 73 height 14
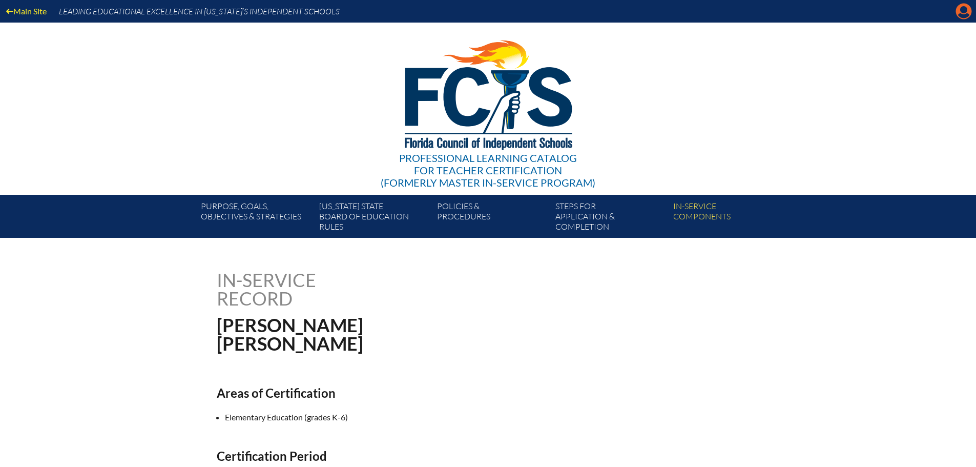
click at [965, 10] on icon "Manage account" at bounding box center [964, 11] width 16 height 16
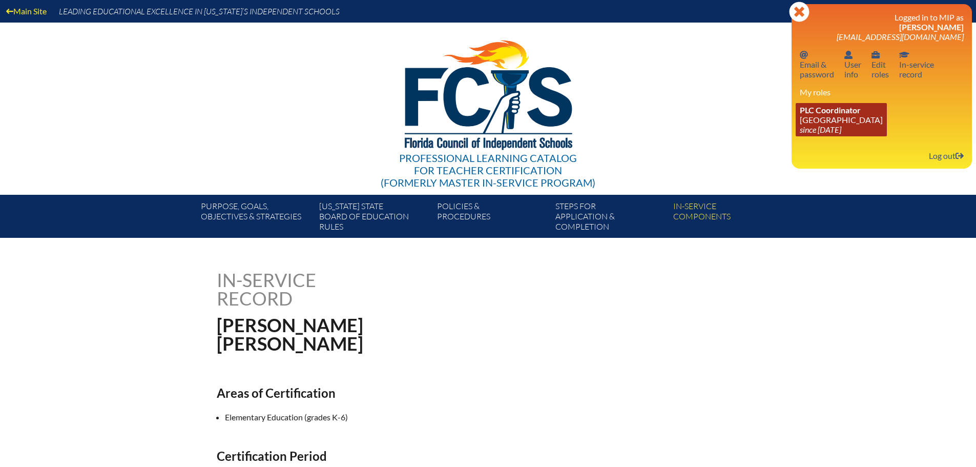
click at [845, 113] on span "PLC Coordinator" at bounding box center [830, 110] width 61 height 10
